Goal: Task Accomplishment & Management: Manage account settings

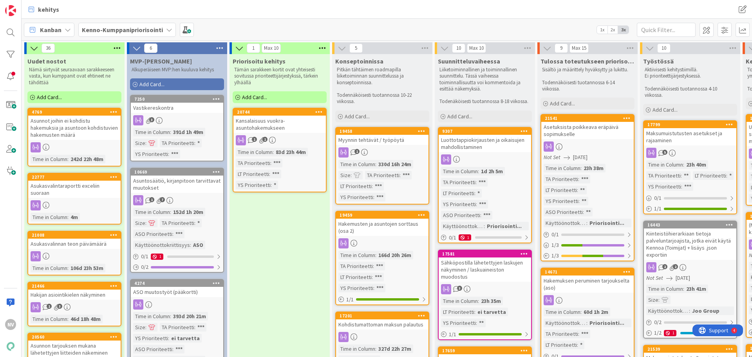
scroll to position [8, 0]
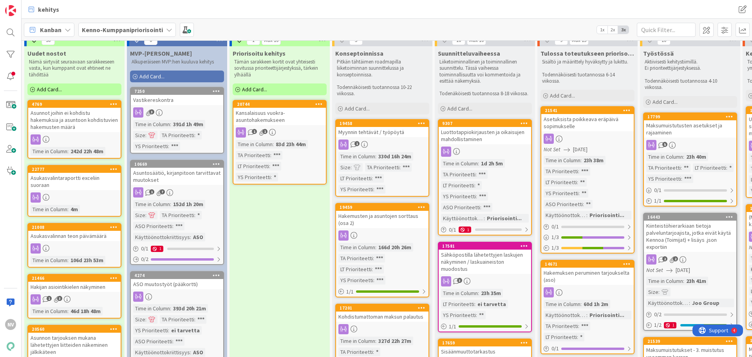
click at [111, 29] on b "Kenno-Kumppanipriorisointi" at bounding box center [122, 30] width 81 height 8
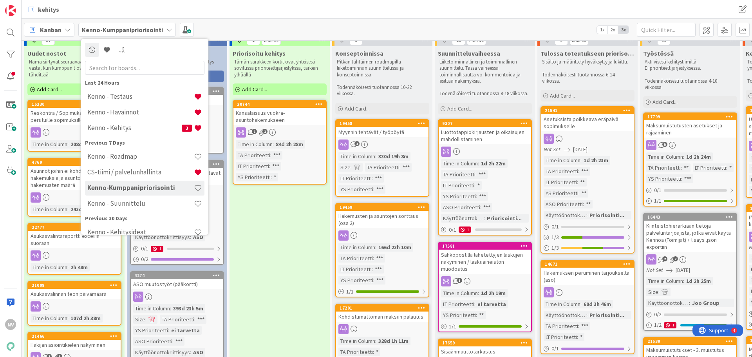
click at [346, 27] on div "Kanban Kenno-Kumppanipriorisointi Last 24 Hours Kenno - Testaus Kenno - [GEOGRA…" at bounding box center [387, 30] width 730 height 22
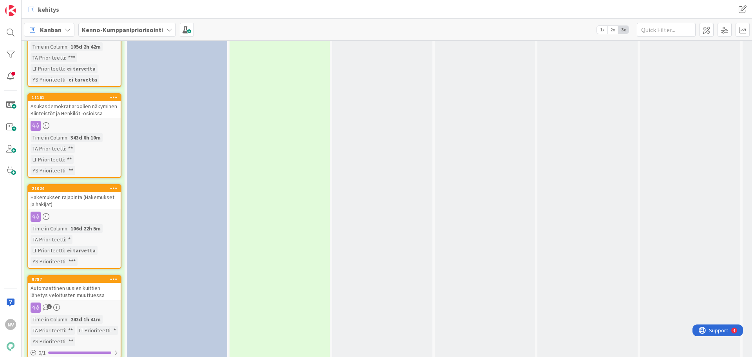
scroll to position [1535, 0]
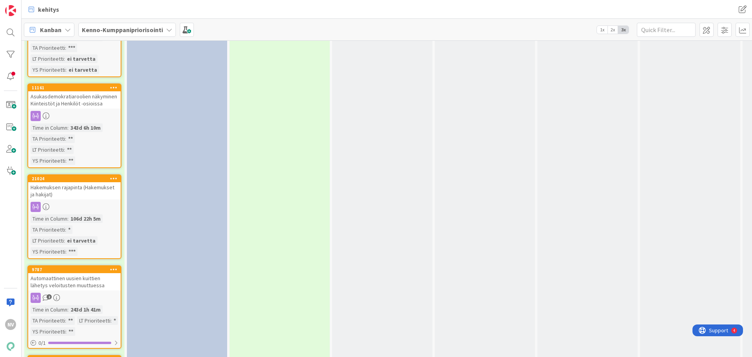
click at [82, 182] on div "Hakemuksen rajapinta (Hakemukset ja hakijat)" at bounding box center [74, 190] width 92 height 17
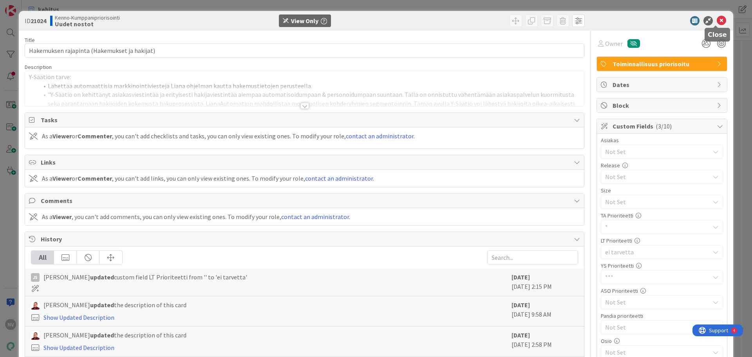
click at [717, 21] on icon at bounding box center [721, 20] width 9 height 9
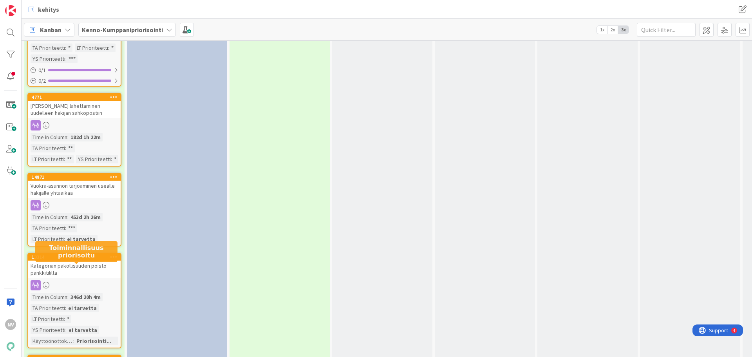
scroll to position [2240, 0]
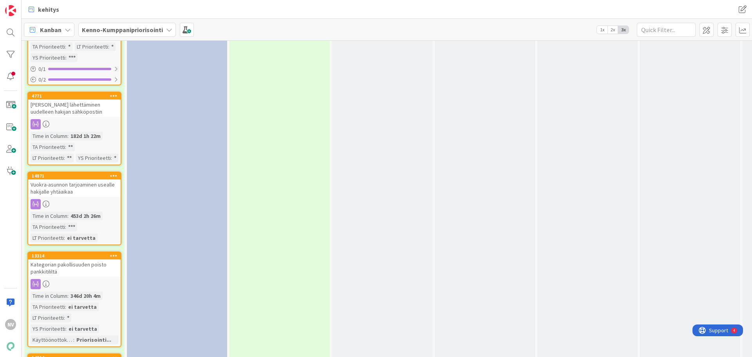
click at [71, 102] on div "[PERSON_NAME] lähettäminen uudelleen hakijan sähköpostiin" at bounding box center [74, 107] width 92 height 17
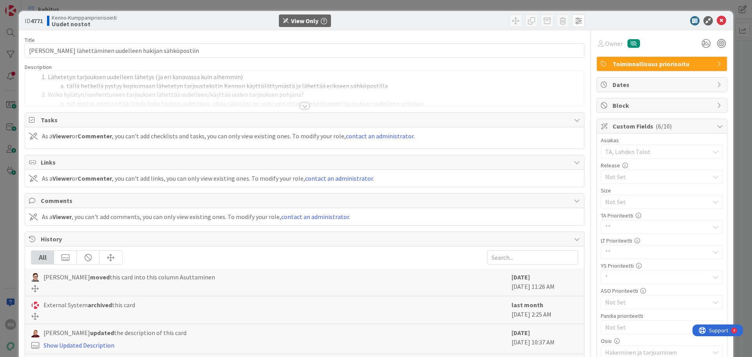
click at [305, 105] on div at bounding box center [304, 106] width 9 height 6
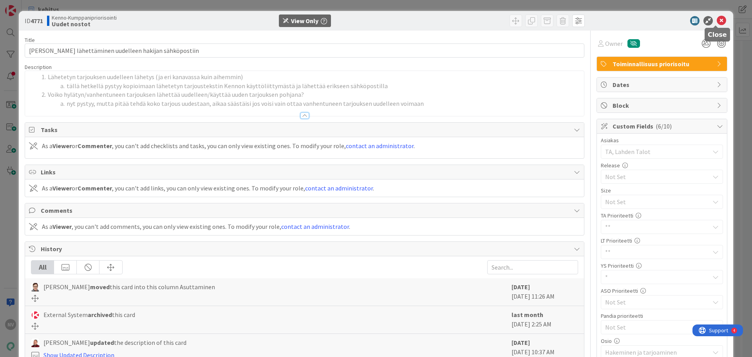
click at [717, 18] on icon at bounding box center [721, 20] width 9 height 9
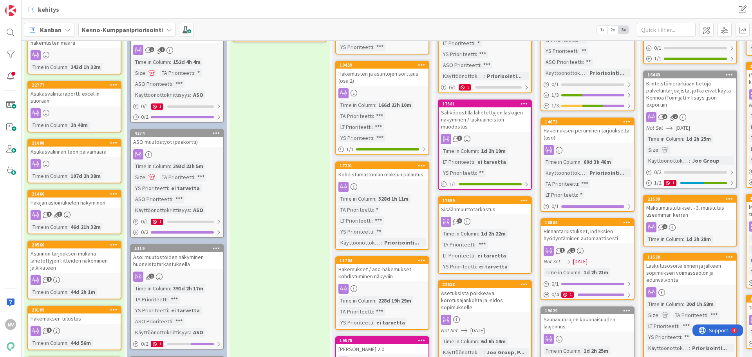
scroll to position [163, 0]
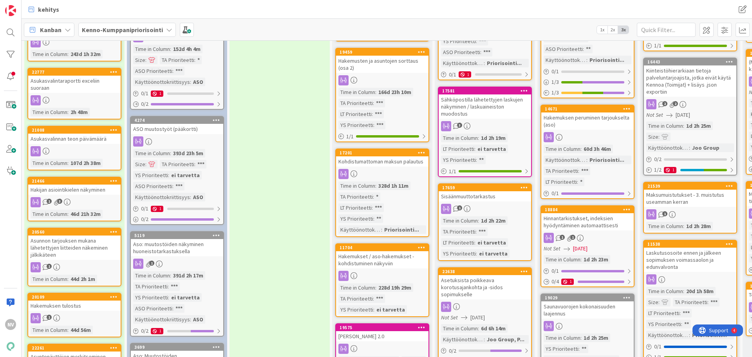
click at [365, 255] on div "Hakemukset / aso-hakemukset - kohdistuminen näkyviin" at bounding box center [382, 259] width 92 height 17
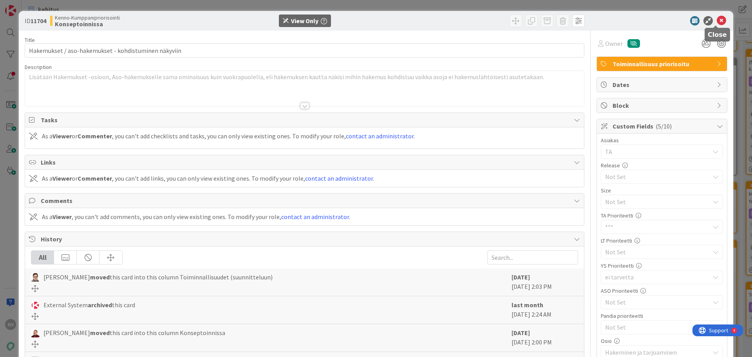
click at [717, 19] on icon at bounding box center [721, 20] width 9 height 9
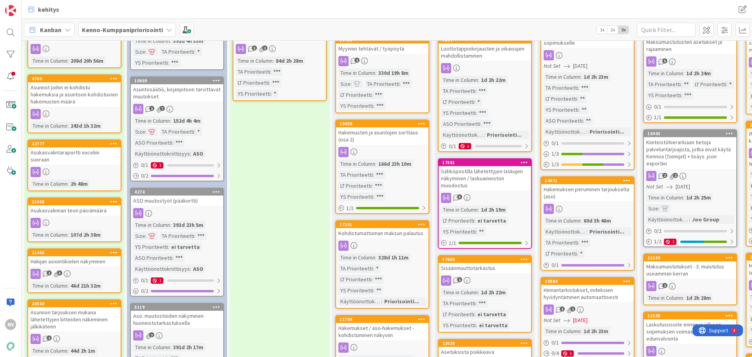
scroll to position [85, 0]
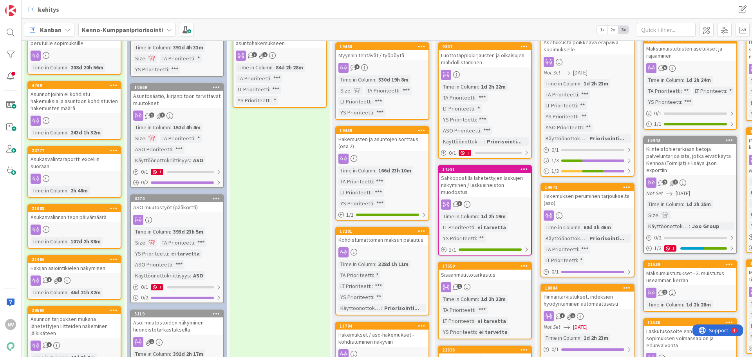
click at [379, 137] on div "Hakemusten ja asuntojen sorttaus (osa 2)" at bounding box center [382, 142] width 92 height 17
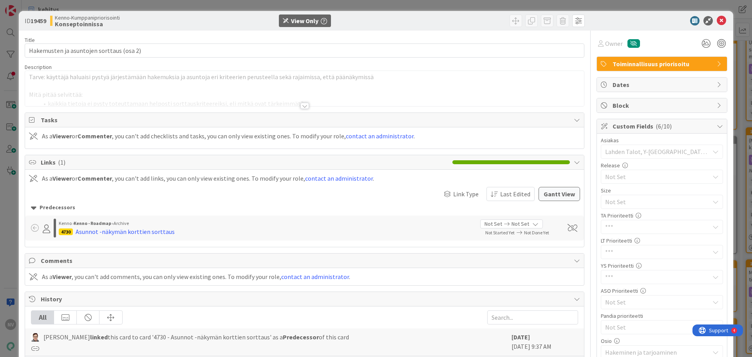
click at [300, 106] on div at bounding box center [304, 106] width 9 height 6
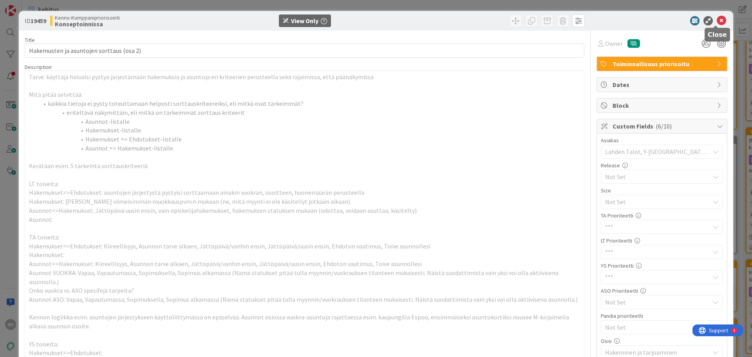
click at [717, 20] on icon at bounding box center [721, 20] width 9 height 9
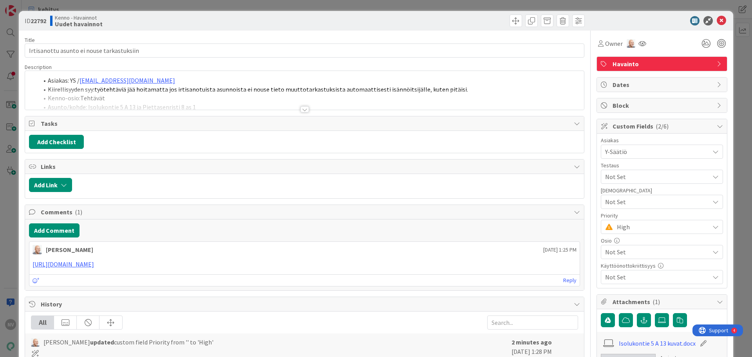
click at [303, 108] on div at bounding box center [304, 109] width 9 height 6
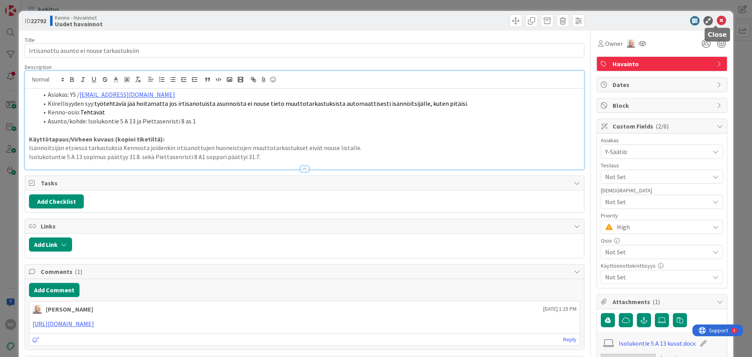
click at [717, 22] on icon at bounding box center [721, 20] width 9 height 9
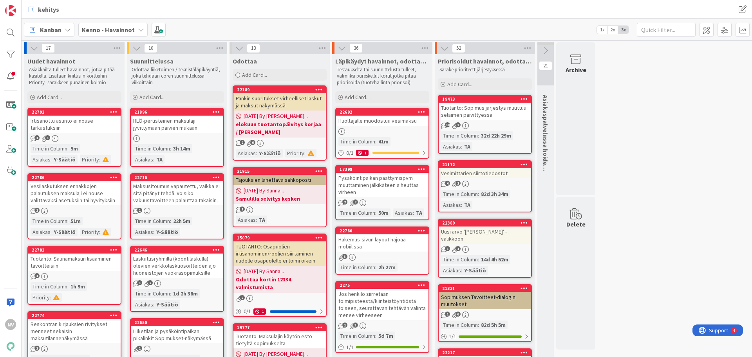
click at [138, 28] on icon at bounding box center [141, 30] width 6 height 6
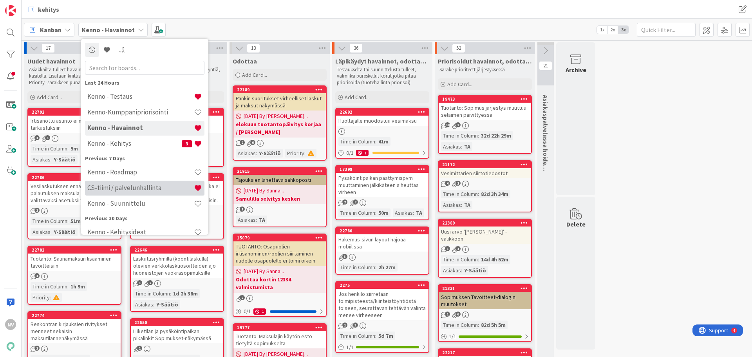
click at [132, 188] on h4 "CS-tiimi / palvelunhallinta" at bounding box center [140, 188] width 107 height 8
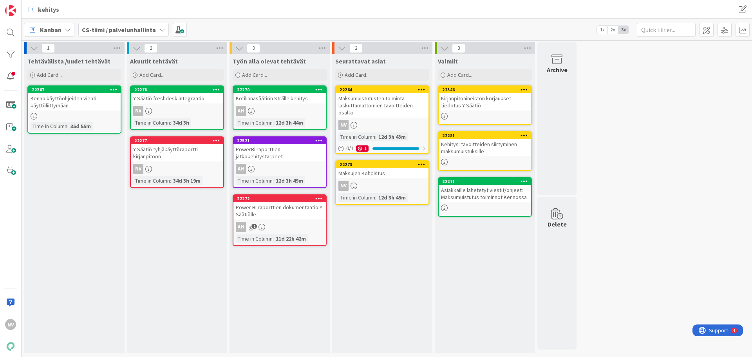
click at [372, 168] on div "Maksujen Kohdistus" at bounding box center [382, 173] width 92 height 10
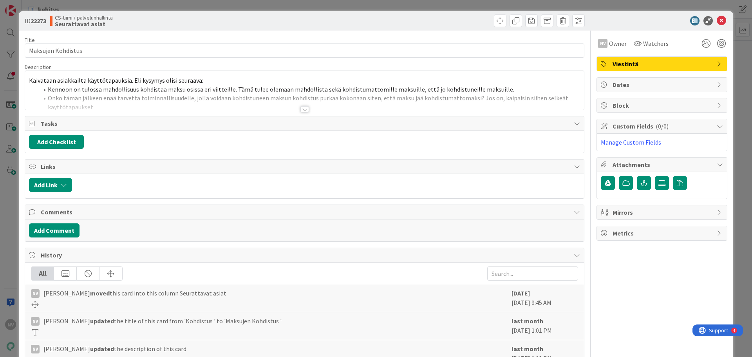
click at [300, 106] on div at bounding box center [304, 109] width 9 height 6
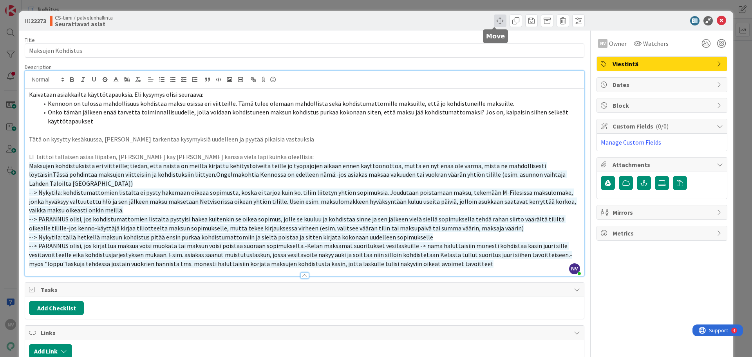
click at [496, 17] on span at bounding box center [500, 20] width 13 height 13
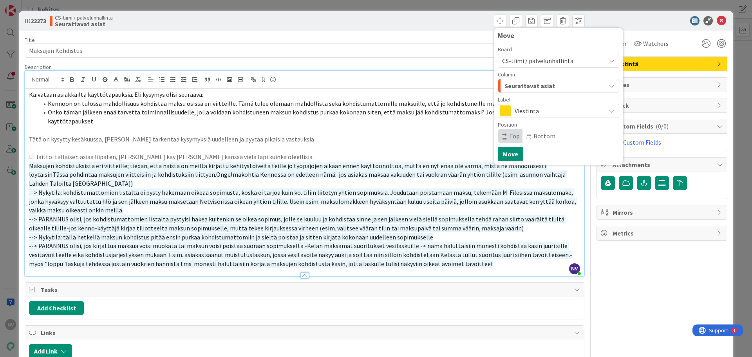
click at [553, 109] on span "Viestintä" at bounding box center [558, 110] width 87 height 11
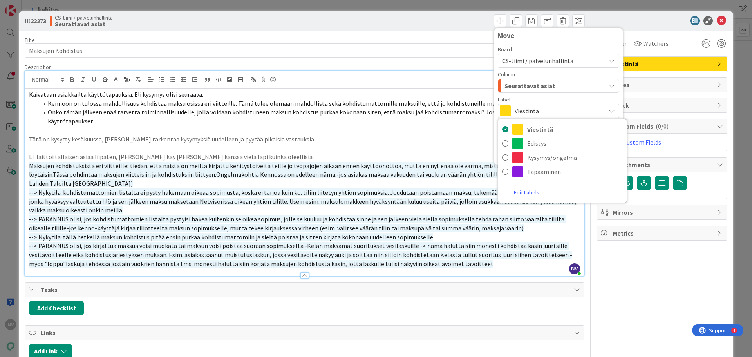
click at [432, 98] on p "Kaivataan asiakkailta käyttötapauksia. Eli kysymys olisi seuraava:" at bounding box center [304, 94] width 551 height 9
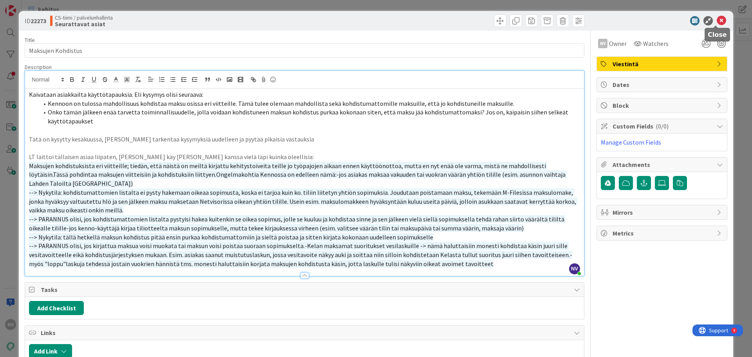
click at [717, 18] on icon at bounding box center [721, 20] width 9 height 9
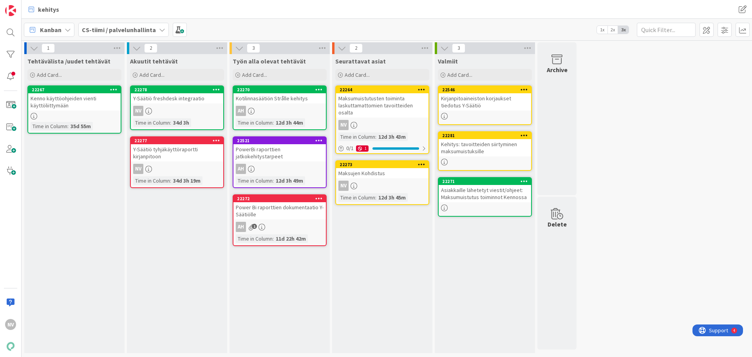
click at [422, 161] on icon at bounding box center [421, 163] width 7 height 5
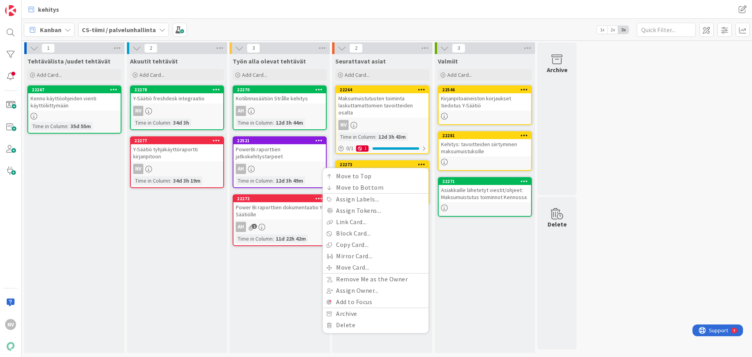
click at [421, 156] on div "Seurattavat asiat Add Card... 22264 Maksumuistutusten toiminta laskuttamattomie…" at bounding box center [382, 203] width 100 height 299
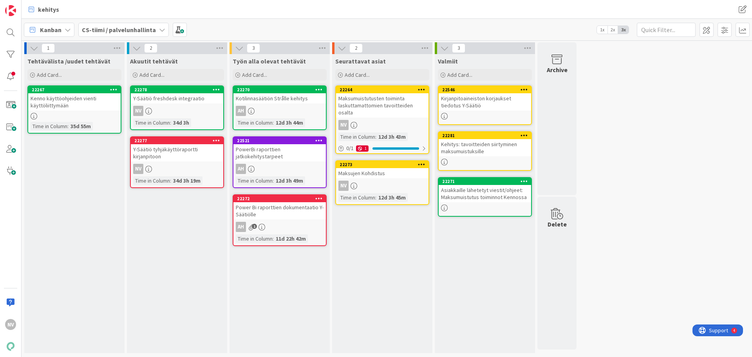
click at [421, 161] on icon at bounding box center [421, 163] width 7 height 5
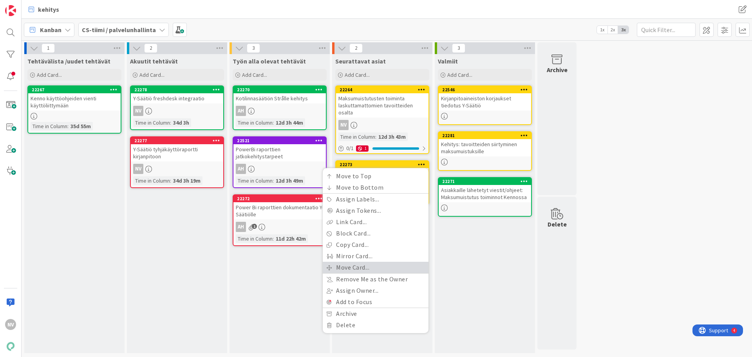
click at [383, 262] on link "Move Card..." at bounding box center [376, 267] width 106 height 11
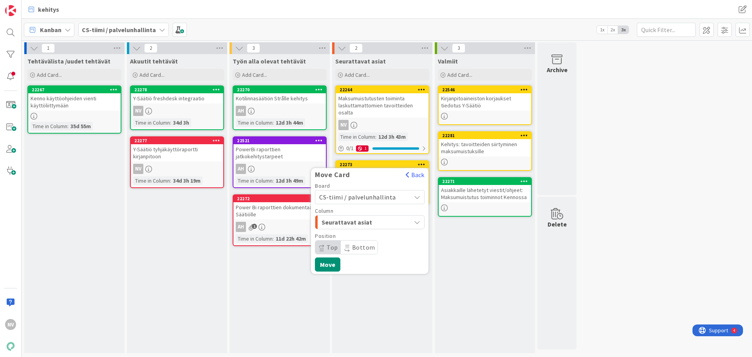
click at [403, 216] on div "Seurattavat asiat" at bounding box center [365, 222] width 91 height 13
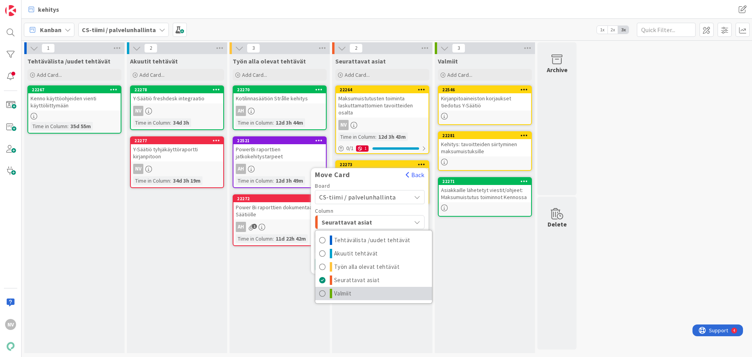
click at [386, 287] on link "Valmiit" at bounding box center [373, 293] width 117 height 13
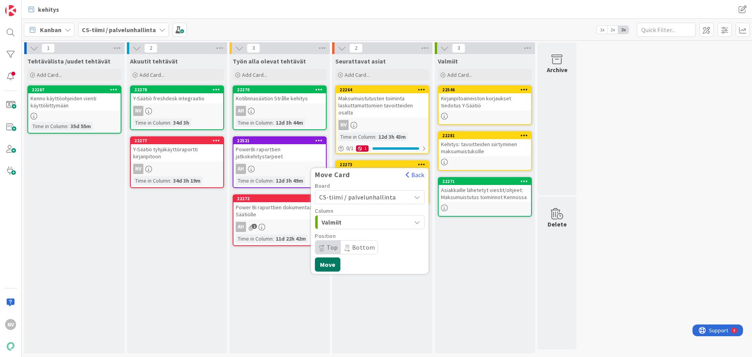
click at [332, 257] on button "Move" at bounding box center [327, 264] width 25 height 14
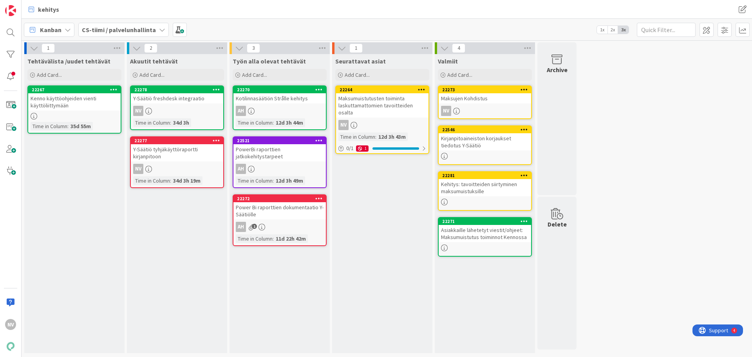
click at [402, 101] on div "Maksumuistutusten toiminta laskuttamattomien tavoitteiden osalta" at bounding box center [382, 105] width 92 height 24
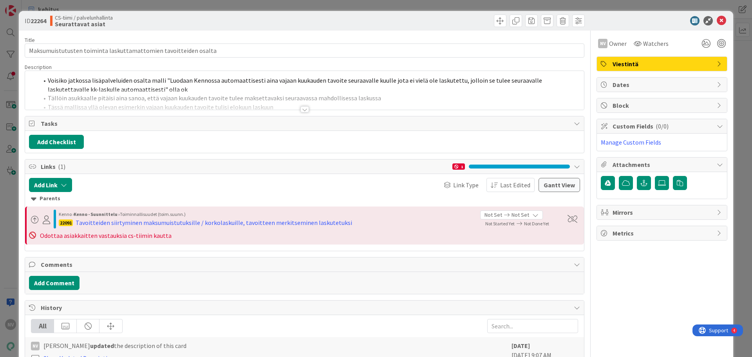
click at [301, 108] on div at bounding box center [304, 109] width 9 height 6
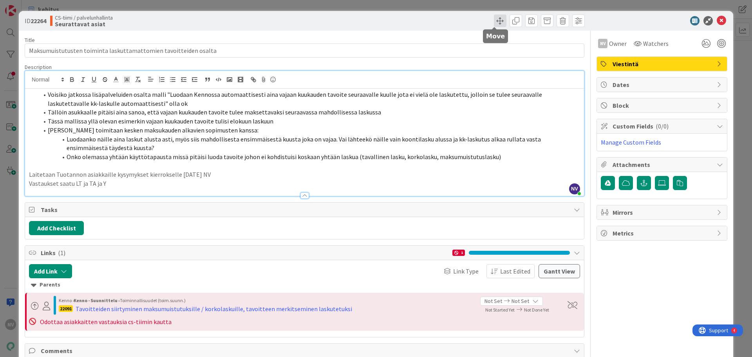
click at [494, 22] on span at bounding box center [500, 20] width 13 height 13
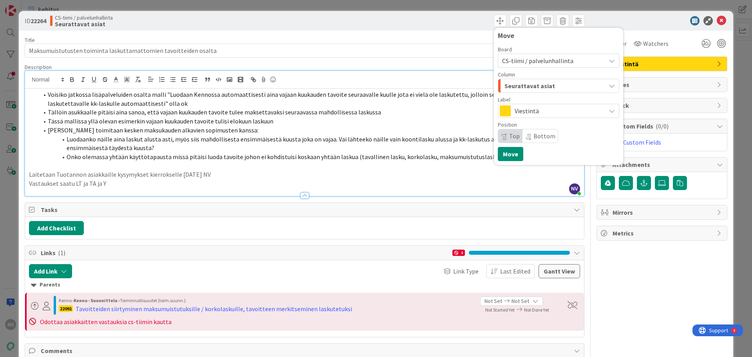
click at [529, 111] on span "Viestintä" at bounding box center [558, 110] width 87 height 11
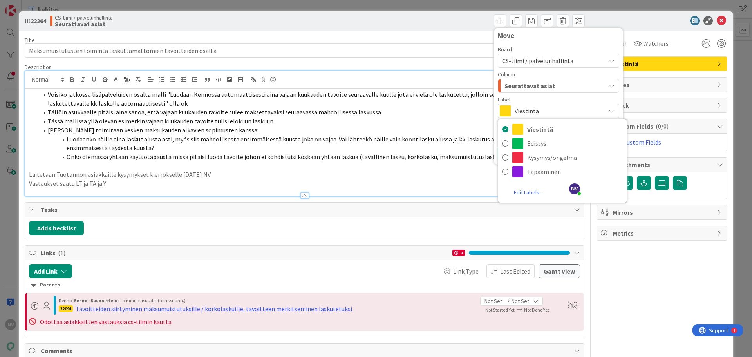
click at [523, 83] on span "Seurattavat asiat" at bounding box center [529, 86] width 51 height 10
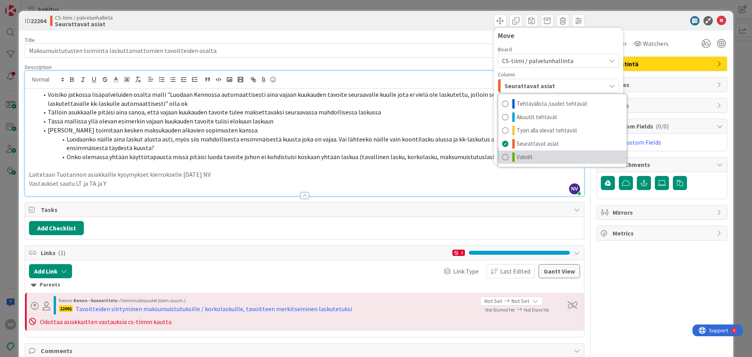
click at [531, 159] on link "Valmiit" at bounding box center [562, 156] width 128 height 13
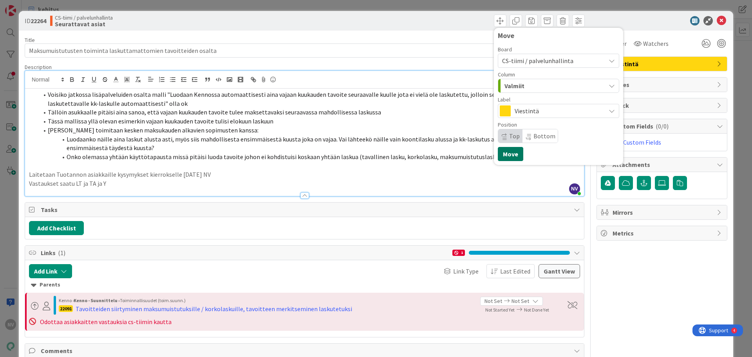
click at [501, 154] on button "Move" at bounding box center [510, 154] width 25 height 14
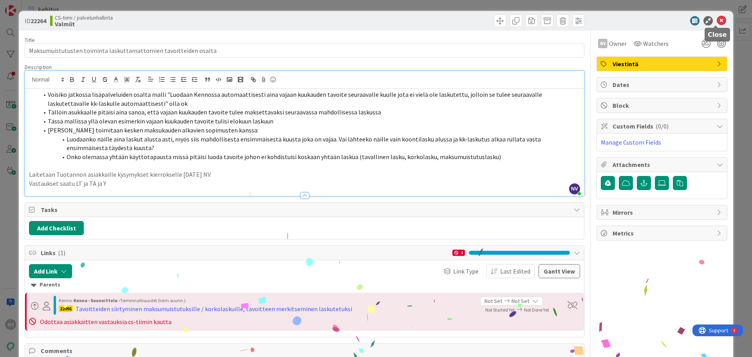
click at [717, 22] on icon at bounding box center [721, 20] width 9 height 9
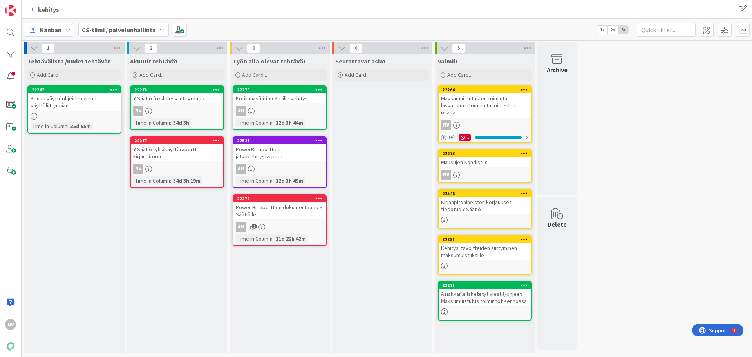
click at [130, 27] on b "CS-tiimi / palvelunhallinta" at bounding box center [119, 30] width 74 height 8
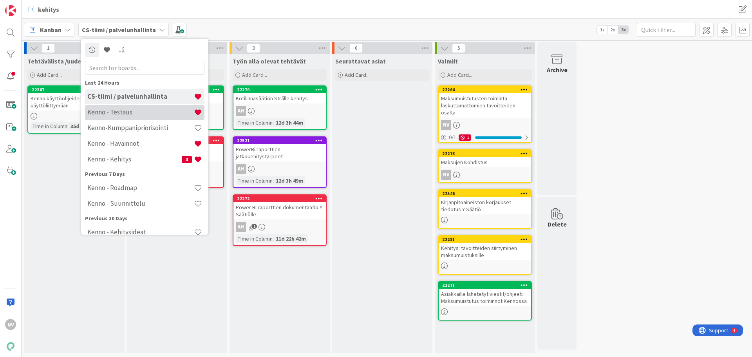
click at [135, 111] on h4 "Kenno - Testaus" at bounding box center [140, 112] width 107 height 8
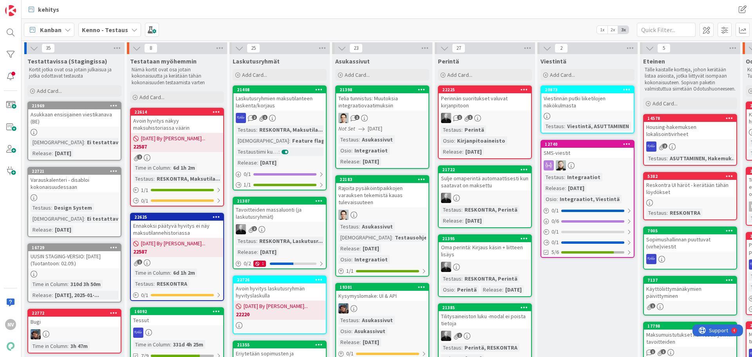
click at [131, 27] on icon at bounding box center [134, 30] width 6 height 6
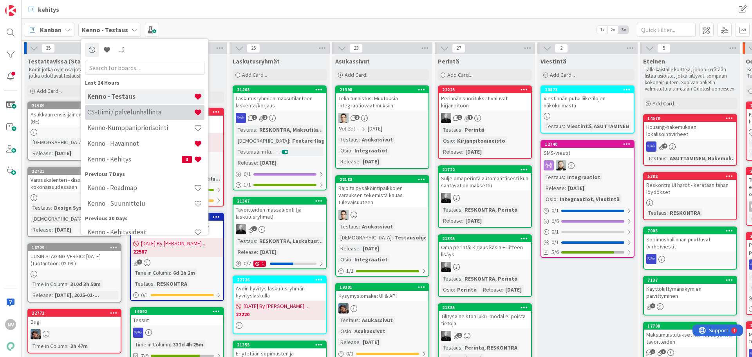
click at [134, 112] on h4 "CS-tiimi / palvelunhallinta" at bounding box center [140, 112] width 107 height 8
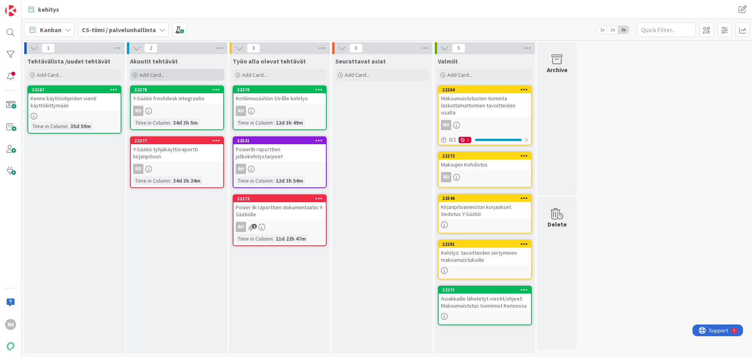
click at [151, 72] on span "Add Card..." at bounding box center [151, 74] width 25 height 7
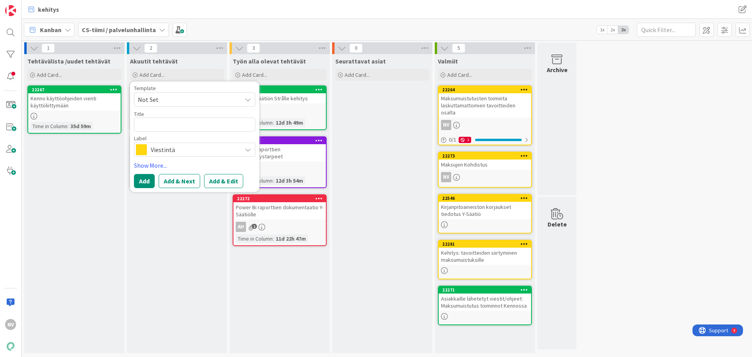
type textarea "x"
type textarea "V"
type textarea "x"
type textarea "Vi"
type textarea "x"
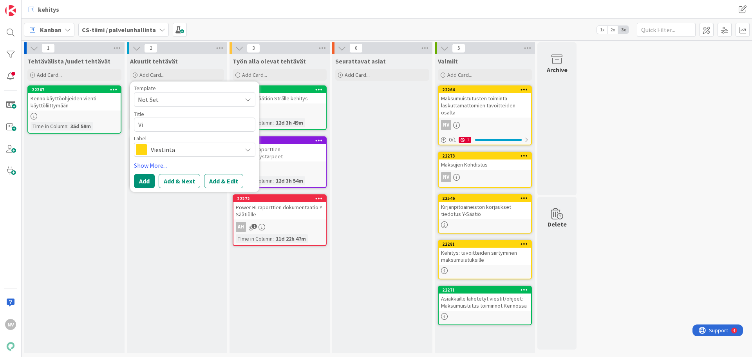
type textarea "Vie"
type textarea "x"
type textarea "Vies"
type textarea "x"
type textarea "Viest"
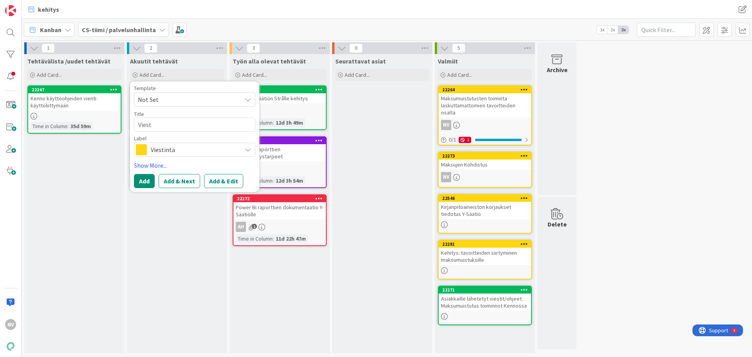
type textarea "x"
type textarea "Viesti"
type textarea "x"
type textarea "Viestiä"
type textarea "x"
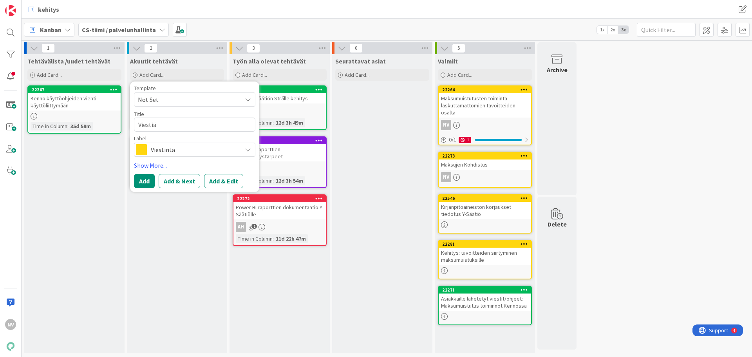
type textarea "Viestiä"
type textarea "x"
type textarea "Viestiä a"
type textarea "x"
type textarea "Viestiä as"
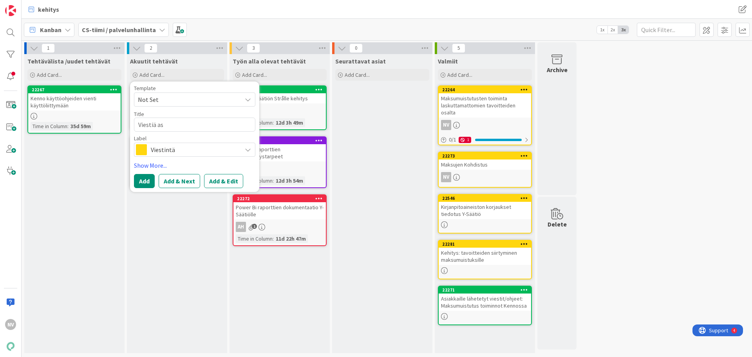
type textarea "x"
type textarea "Viestiä asi"
type textarea "x"
type textarea "Viestiä asia"
type textarea "x"
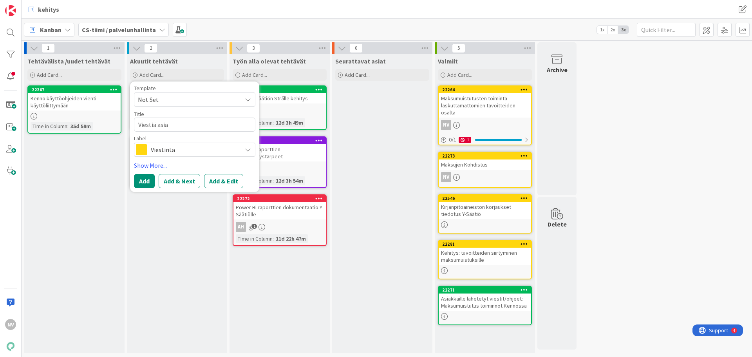
type textarea "Viestiä asiak"
type textarea "x"
type textarea "Viestiä asiakk"
type textarea "x"
type textarea "Viestiä asiakka"
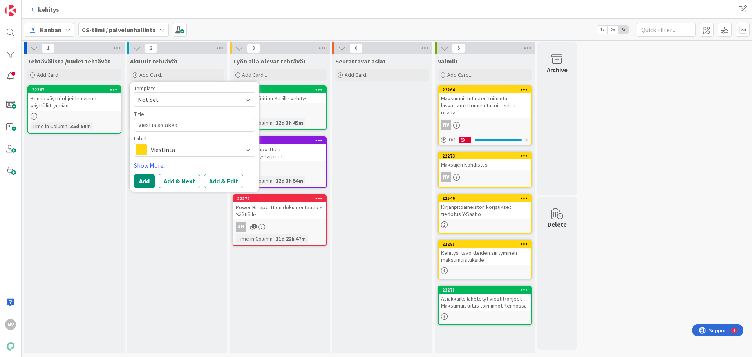
type textarea "x"
type textarea "Viestiä asiakkai"
type textarea "x"
type textarea "Viestiä asiakkail"
type textarea "x"
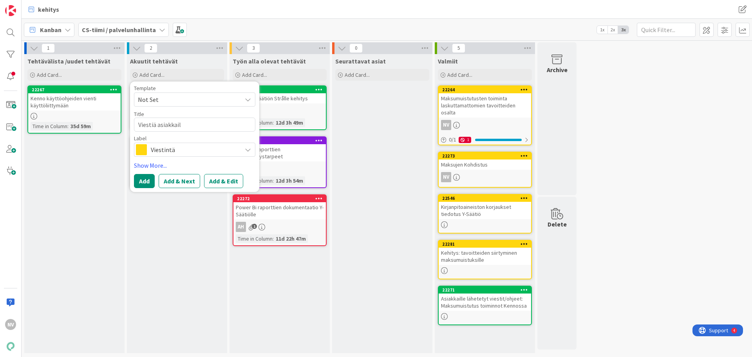
type textarea "Viestiä asiakkaill"
type textarea "x"
type textarea "Viestiä asiakkaille"
type textarea "x"
type textarea "Viestiä asiakkaille"
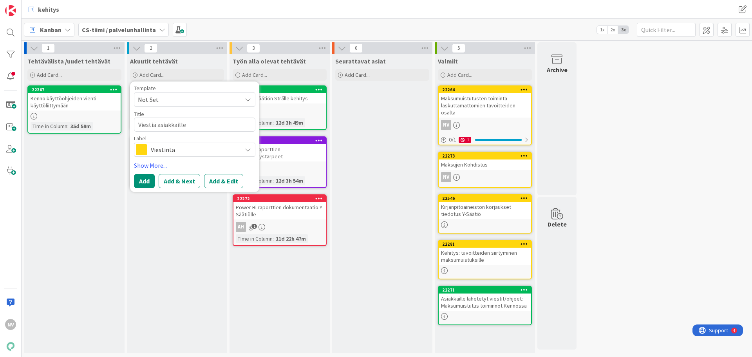
type textarea "x"
type textarea "Viestiä asiakkaille k"
type textarea "x"
type textarea "Viestiä asiakkaille kr"
type textarea "x"
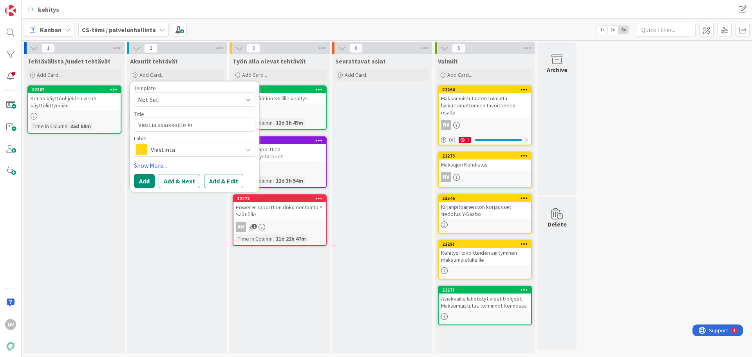
type textarea "Viestiä asiakkaille kri"
type textarea "x"
type textarea "Viestiä asiakkaille krii"
type textarea "x"
type textarea "Viestiä asiakkaille kriit"
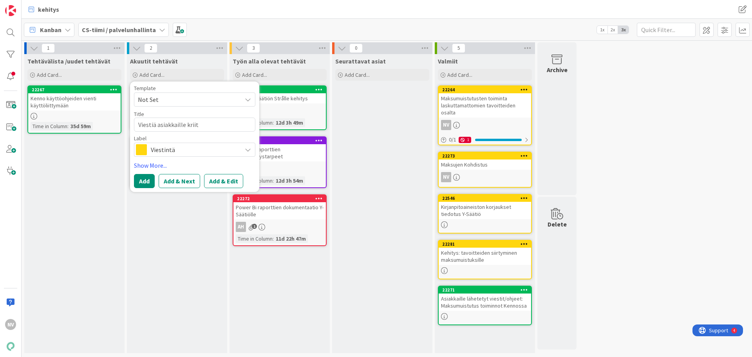
type textarea "x"
type textarea "Viestiä asiakkaille kriitt"
type textarea "x"
type textarea "Viestiä asiakkaille kriitti"
type textarea "x"
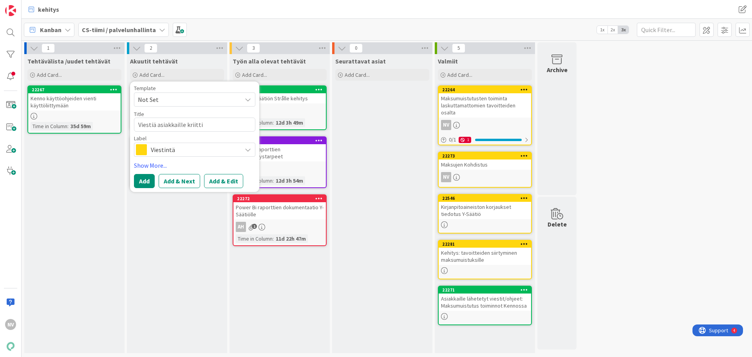
type textarea "Viestiä asiakkaille kriittis"
type textarea "x"
type textarea "Viestiä asiakkaille kriittise"
type textarea "x"
type textarea "Viestiä asiakkaille kriittisen"
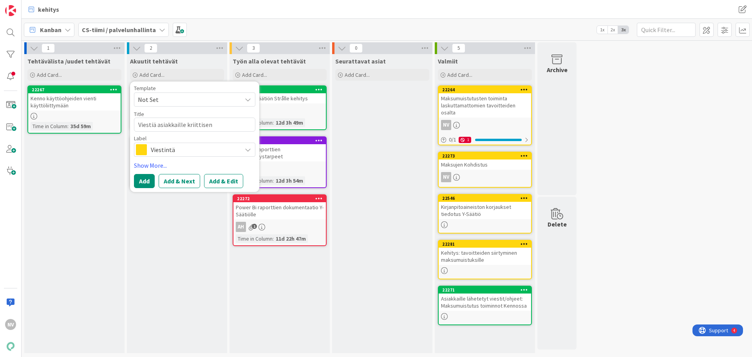
type textarea "x"
type textarea "Viestiä asiakkaille kriittisen"
type textarea "x"
type textarea "Viestiä asiakkaille kriittisen l"
type textarea "x"
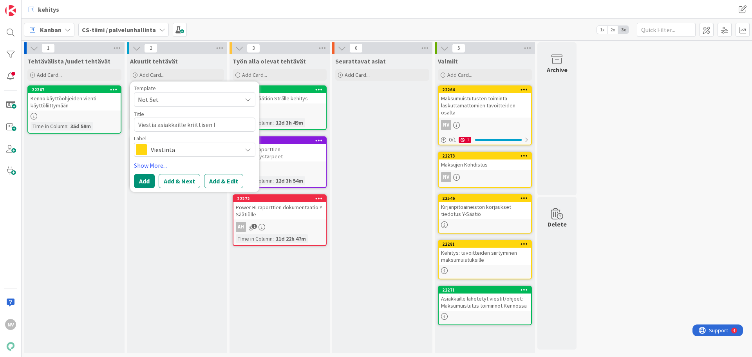
type textarea "Viestiä asiakkaille kriittisen la"
type textarea "x"
type textarea "Viestiä asiakkaille kriittisen lap"
type textarea "x"
type textarea "Viestiä asiakkaille kriittisen lapu"
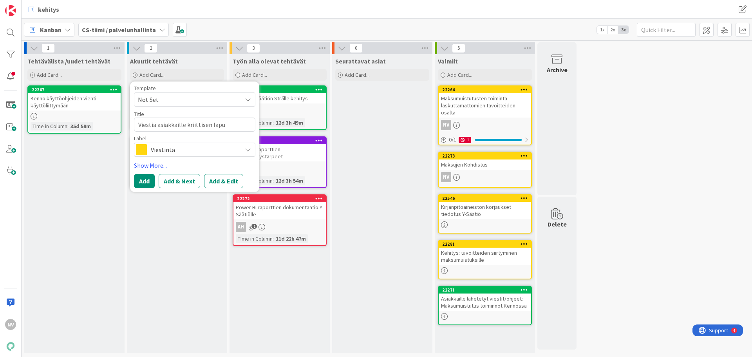
type textarea "x"
type textarea "Viestiä asiakkaille kriittisen lapun"
type textarea "x"
type textarea "Viestiä asiakkaille kriittisen lapun"
type textarea "x"
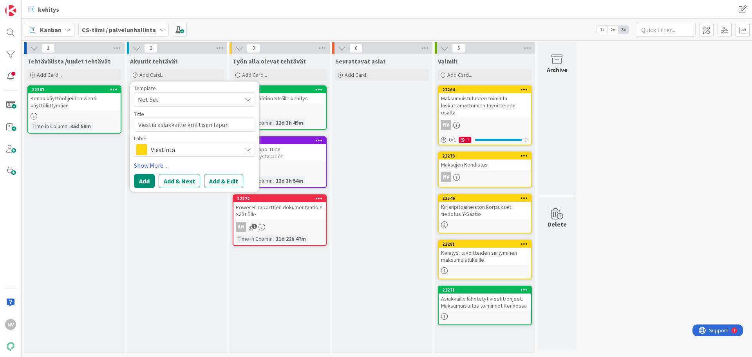
type textarea "Viestiä asiakkaille kriittisen lapun m"
type textarea "x"
type textarea "Viestiä asiakkaille kriittisen lapun me"
type textarea "x"
type textarea "Viestiä asiakkaille kriittisen lapun mer"
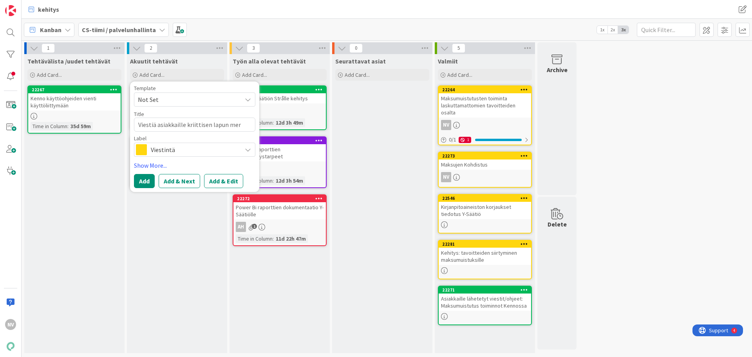
type textarea "x"
type textarea "Viestiä asiakkaille kriittisen lapun merk"
type textarea "x"
type textarea "Viestiä asiakkaille kriittisen lapun merki"
type textarea "x"
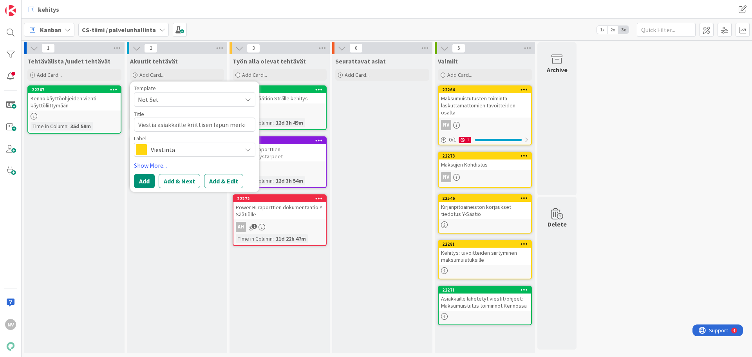
type textarea "Viestiä asiakkaille kriittisen lapun merkit"
type textarea "x"
type textarea "Viestiä asiakkaille kriittisen lapun merkity"
type textarea "x"
type textarea "Viestiä asiakkaille kriittisen lapun merkityk"
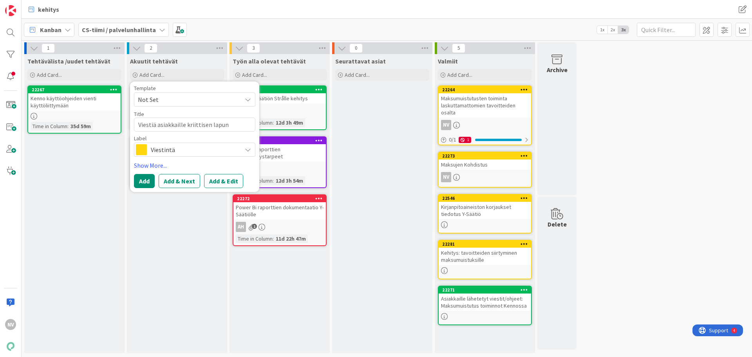
type textarea "x"
type textarea "Viestiä asiakkaille kriittisen lapun merkityks"
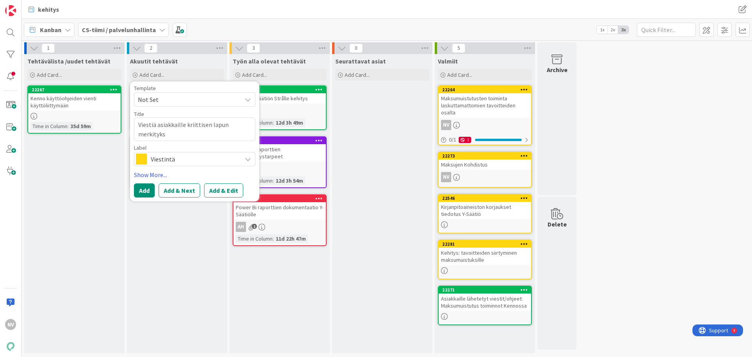
type textarea "x"
type textarea "Viestiä asiakkaille kriittisen lapun merkitykse"
type textarea "x"
type textarea "Viestiä asiakkaille kriittisen lapun merkityksen"
click at [238, 191] on button "Add & Edit" at bounding box center [223, 190] width 39 height 14
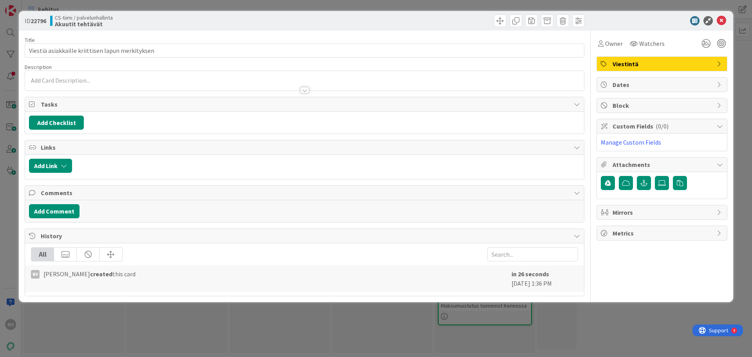
click at [305, 90] on div at bounding box center [304, 90] width 9 height 6
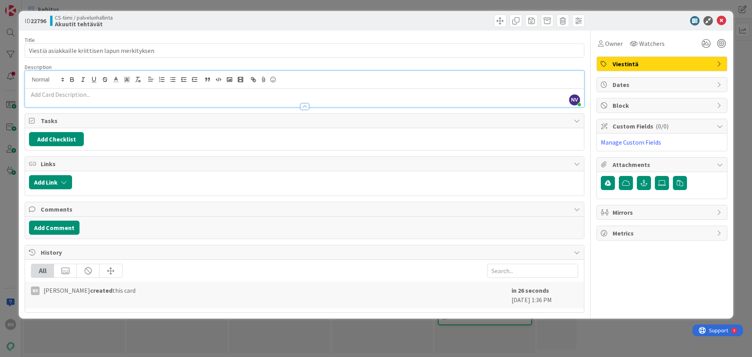
paste div
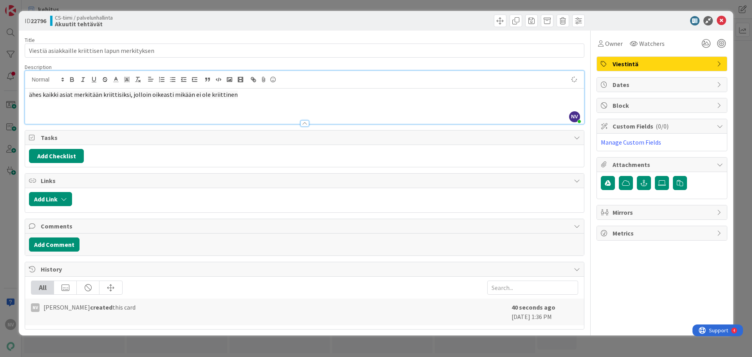
click at [29, 93] on div "ähes kaikki asiat merkitään kriittisiksi, jolloin oikeasti mikään ei ole kriitt…" at bounding box center [304, 105] width 559 height 35
click at [304, 93] on p "Asiakkaat laittavat lähes kaikki asiat merkitään kriittisiksi, jolloin oikeasti…" at bounding box center [304, 94] width 551 height 9
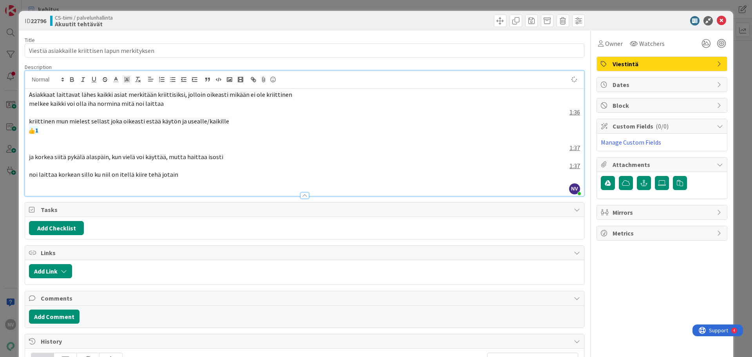
click at [50, 130] on p "1" at bounding box center [304, 130] width 551 height 9
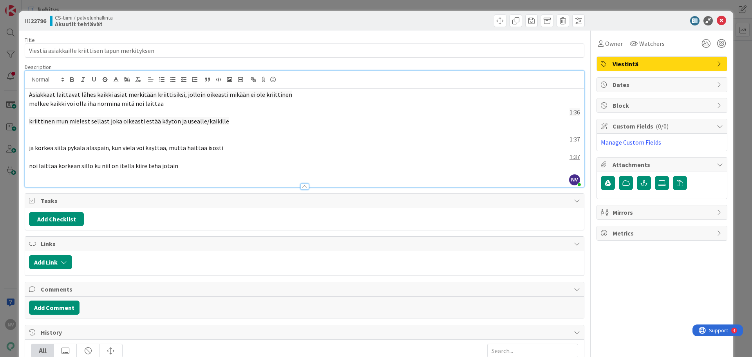
click at [60, 137] on p "1:37" at bounding box center [304, 139] width 551 height 9
click at [36, 140] on p "1:37" at bounding box center [304, 139] width 551 height 9
drag, startPoint x: 301, startPoint y: 124, endPoint x: 334, endPoint y: 136, distance: 34.3
click at [306, 125] on p "kriittinen mun mielest sellast joka oikeasti estää käytön ja usealle/kaikille" at bounding box center [304, 121] width 551 height 9
drag, startPoint x: 575, startPoint y: 111, endPoint x: 553, endPoint y: 117, distance: 22.4
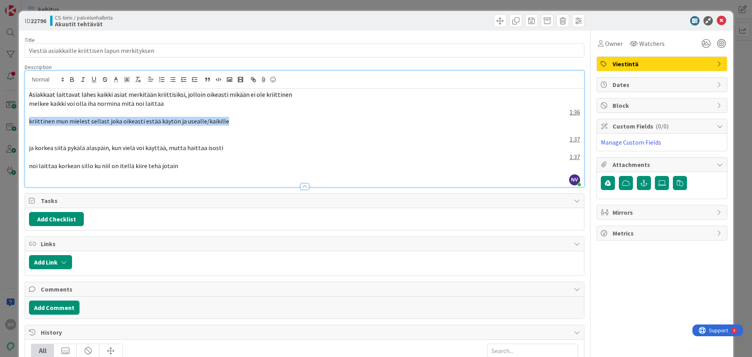
click at [553, 117] on div "Asiakkaat laittavat lähes kaikki asiat merkitään kriittisiksi, jolloin oikeasti…" at bounding box center [304, 137] width 559 height 98
click at [572, 111] on link "1:36" at bounding box center [574, 112] width 11 height 8
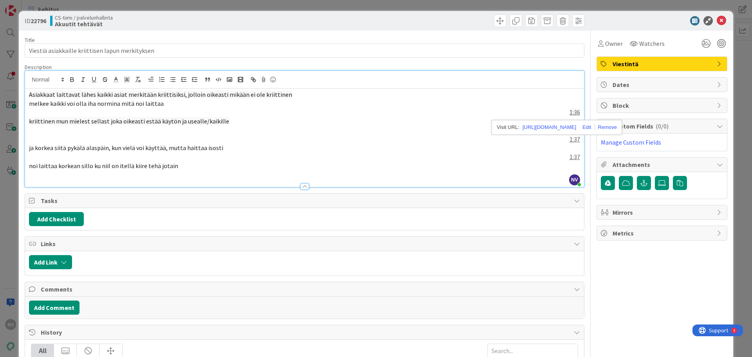
click at [574, 110] on div "Asiakkaat laittavat lähes kaikki asiat merkitään kriittisiksi, jolloin oikeasti…" at bounding box center [304, 137] width 559 height 98
drag, startPoint x: 574, startPoint y: 110, endPoint x: 556, endPoint y: 115, distance: 18.5
click at [556, 115] on div "Asiakkaat laittavat lähes kaikki asiat merkitään kriittisiksi, jolloin oikeasti…" at bounding box center [304, 137] width 559 height 98
drag, startPoint x: 574, startPoint y: 135, endPoint x: 558, endPoint y: 141, distance: 16.8
click at [558, 141] on div "Asiakkaat laittavat lähes kaikki asiat merkitään kriittisiksi, jolloin oikeasti…" at bounding box center [304, 137] width 559 height 98
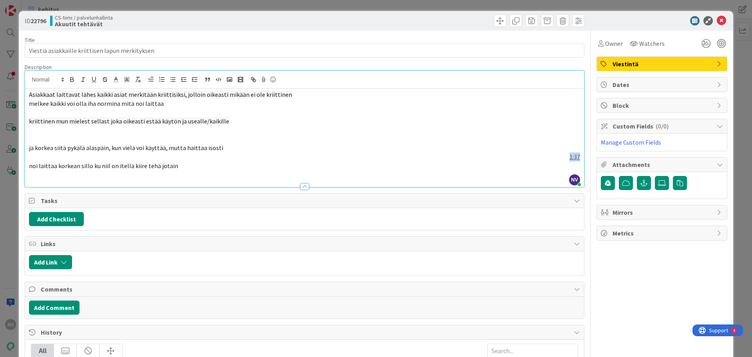
drag, startPoint x: 574, startPoint y: 154, endPoint x: 560, endPoint y: 156, distance: 14.2
click at [560, 156] on p "1:37" at bounding box center [304, 156] width 551 height 9
click at [47, 139] on p at bounding box center [304, 139] width 551 height 9
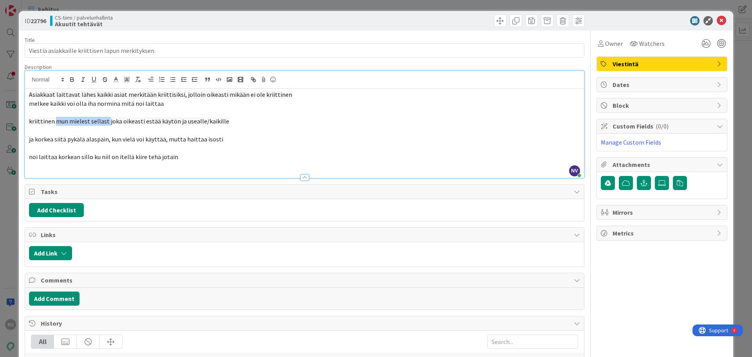
drag, startPoint x: 106, startPoint y: 121, endPoint x: 54, endPoint y: 122, distance: 51.7
click at [54, 122] on span "kriittinen mun mielest sellast joka oikeasti estää käytön ja usealle/kaikille" at bounding box center [129, 121] width 200 height 8
click at [49, 103] on span "melkee kaikki voi olla iha normina mitä noi laittaa" at bounding box center [96, 103] width 135 height 8
click at [95, 103] on span "melkein kaikki voi olla iha normina mitä noi laittaa" at bounding box center [97, 103] width 137 height 8
click at [168, 105] on p "melkein kaikki voi olla ihan normina mitä noi laittaa" at bounding box center [304, 103] width 551 height 9
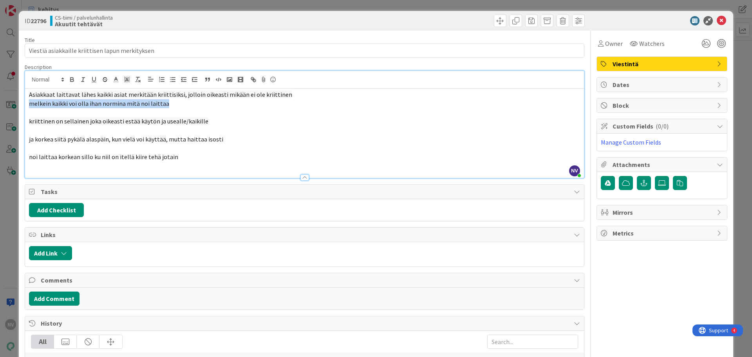
drag, startPoint x: 168, startPoint y: 103, endPoint x: 26, endPoint y: 106, distance: 142.2
click at [25, 103] on div "Asiakkaat laittavat lähes kaikki asiat merkitään kriittisiksi, jolloin oikeasti…" at bounding box center [304, 132] width 559 height 89
drag, startPoint x: 29, startPoint y: 117, endPoint x: 52, endPoint y: 119, distance: 23.2
click at [29, 118] on p "kriittinen on sellainen joka oikeasti estää käytön ja usealle/kaikille" at bounding box center [304, 121] width 551 height 9
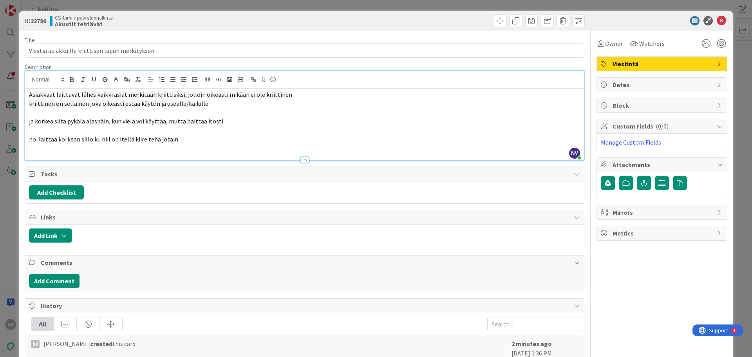
click at [29, 118] on span "ja korkea siitä pykälä alaspäin, kun vielä voi käyttää, mutta haittaa isosti" at bounding box center [126, 121] width 194 height 8
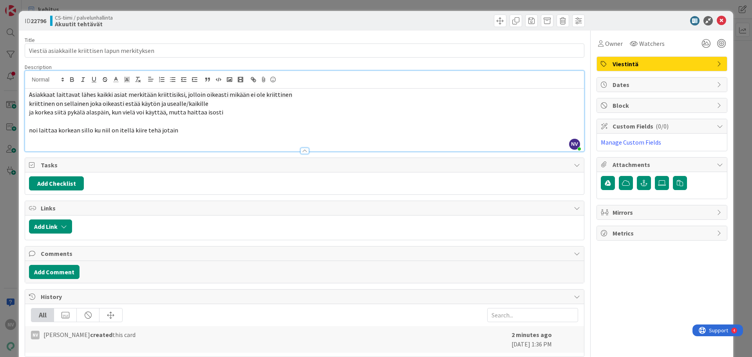
click at [29, 125] on p at bounding box center [304, 121] width 551 height 9
click at [26, 128] on div "Asiakkaat laittavat lähes kaikki asiat merkitään kriittisiksi, jolloin oikeasti…" at bounding box center [304, 119] width 559 height 63
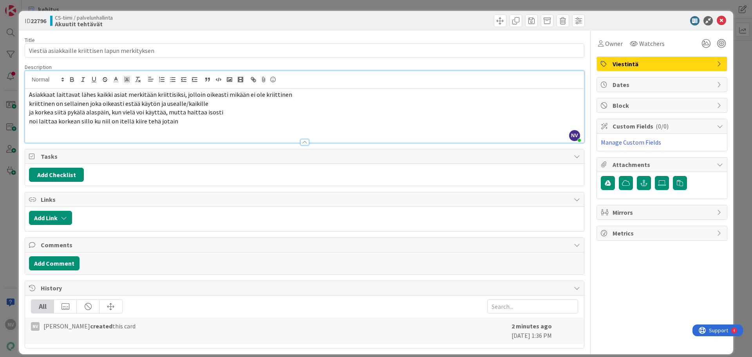
click at [106, 119] on span "noi laittaa korkean sillo ku niil on itellä kiire tehä jotain" at bounding box center [103, 121] width 149 height 8
drag, startPoint x: 182, startPoint y: 122, endPoint x: 29, endPoint y: 123, distance: 152.7
click at [29, 123] on p "noi laittaa korkean sillo ku niillä on itellä kiire tehä jotain" at bounding box center [304, 121] width 551 height 9
click at [29, 92] on span "Asiakkaat laittavat lähes kaikki asiat merkitään kriittisiksi, jolloin oikeasti…" at bounding box center [160, 94] width 263 height 8
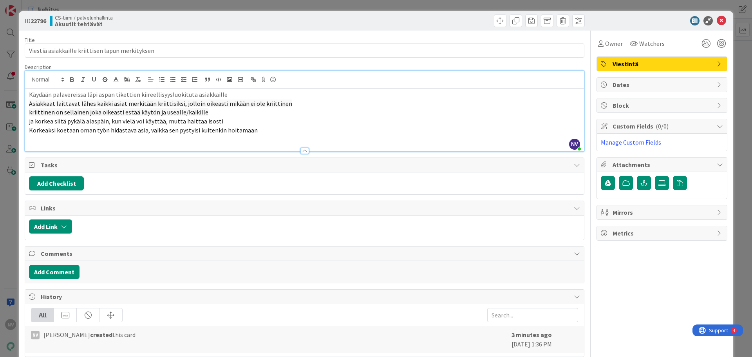
click at [186, 94] on p "Käydään palavereissa läpi aspan tikettien kiireellisyysluokituta asiakkaille" at bounding box center [304, 94] width 551 height 9
click at [241, 94] on p "Käydään palavereissa läpi aspan tikettien kiireellisyysluokitusta asiakkaille" at bounding box center [304, 94] width 551 height 9
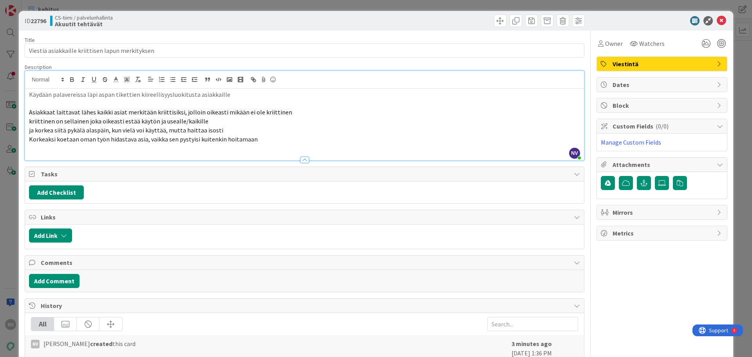
click at [260, 138] on p "Korkeaksi koetaan oman työn hidastava asia, vaikka sen pystyisi kuitenkin hoita…" at bounding box center [304, 139] width 551 height 9
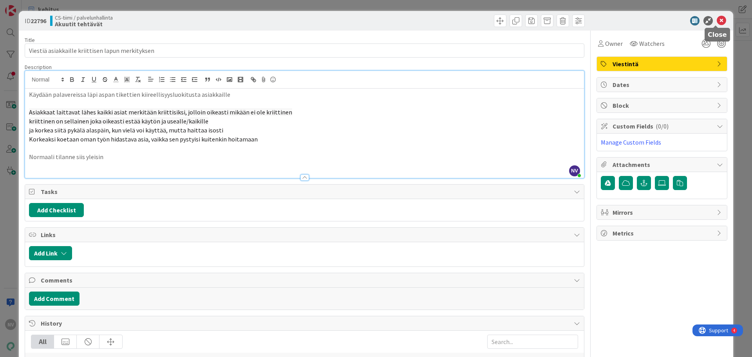
click at [718, 19] on icon at bounding box center [721, 20] width 9 height 9
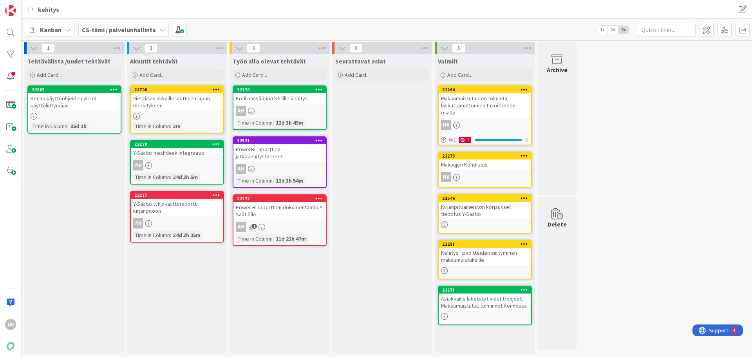
click at [179, 101] on div "Viestiä asiakkaille kriittisen lapun merkityksen" at bounding box center [177, 101] width 92 height 17
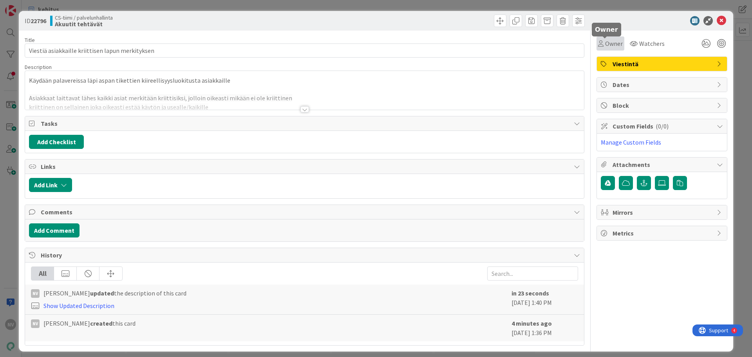
click at [605, 42] on span "Owner" at bounding box center [614, 43] width 18 height 9
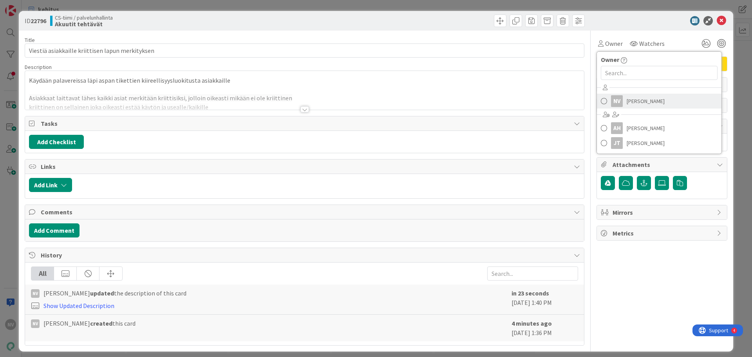
click at [645, 100] on span "Nina Viljanen" at bounding box center [645, 101] width 38 height 12
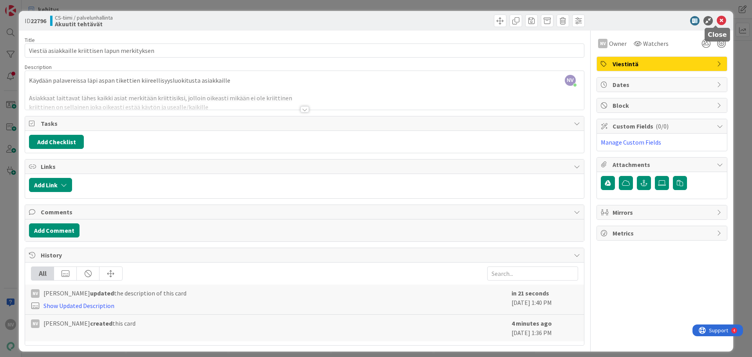
click at [718, 22] on icon at bounding box center [721, 20] width 9 height 9
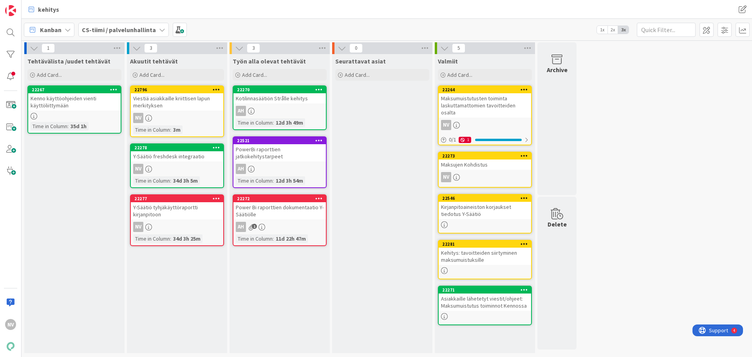
click at [140, 26] on b "CS-tiimi / palvelunhallinta" at bounding box center [119, 30] width 74 height 8
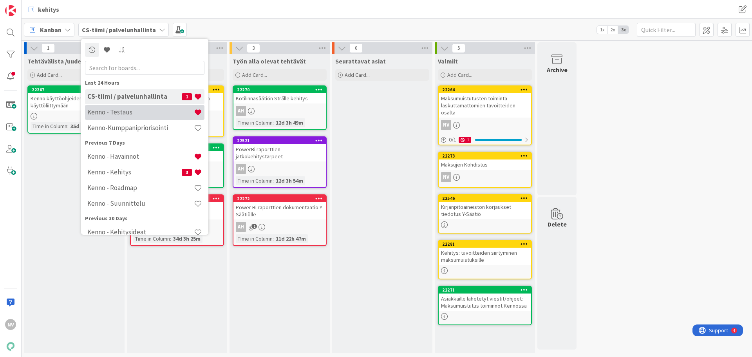
click at [136, 112] on h4 "Kenno - Testaus" at bounding box center [140, 112] width 107 height 8
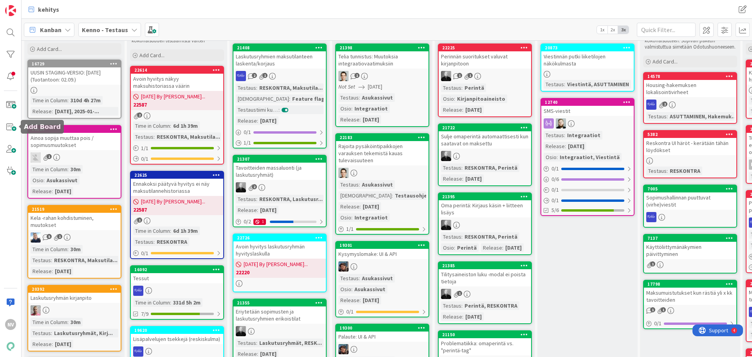
scroll to position [39, 0]
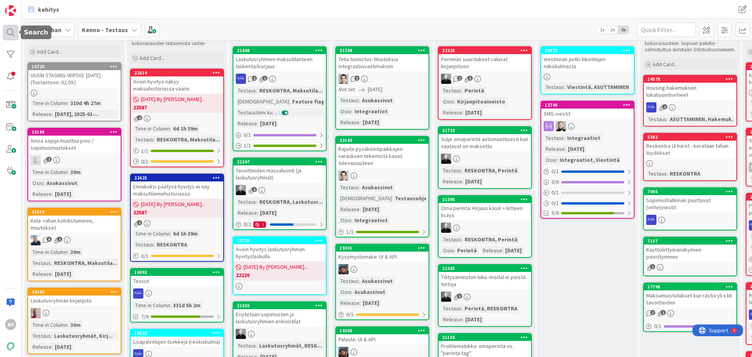
click at [15, 32] on div at bounding box center [11, 33] width 16 height 16
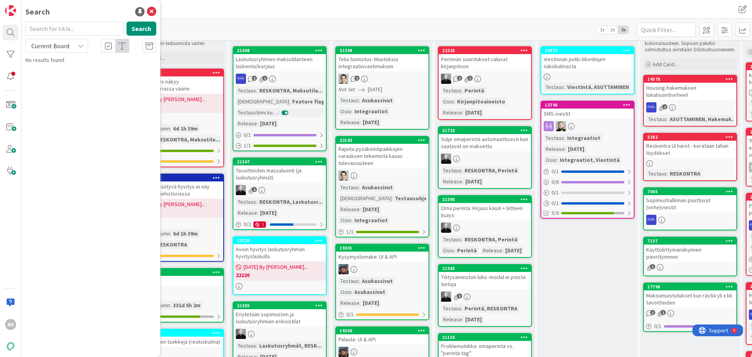
click at [79, 45] on icon at bounding box center [81, 46] width 6 height 6
click at [71, 79] on span "All Boards" at bounding box center [70, 78] width 81 height 12
click at [64, 27] on input "text" at bounding box center [74, 29] width 98 height 14
click at [105, 30] on input "text" at bounding box center [74, 29] width 98 height 14
click at [65, 30] on input "text" at bounding box center [74, 29] width 98 height 14
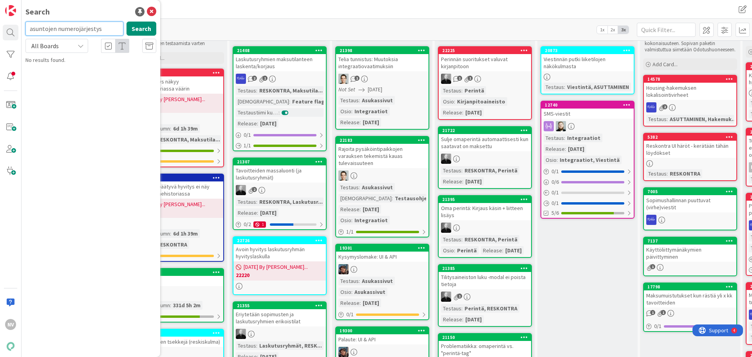
type input "asuntojen numerojärjestys"
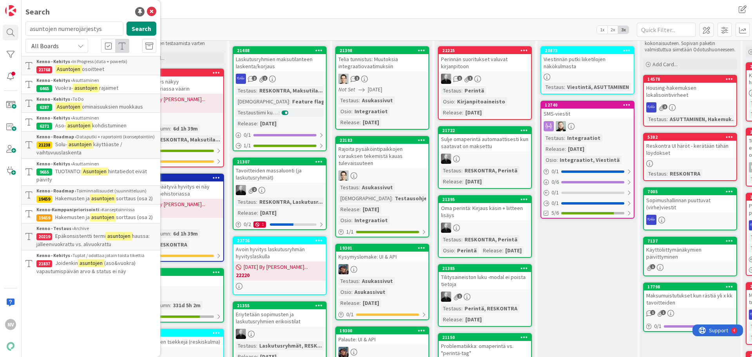
click at [102, 69] on span "osoitteet" at bounding box center [93, 68] width 22 height 7
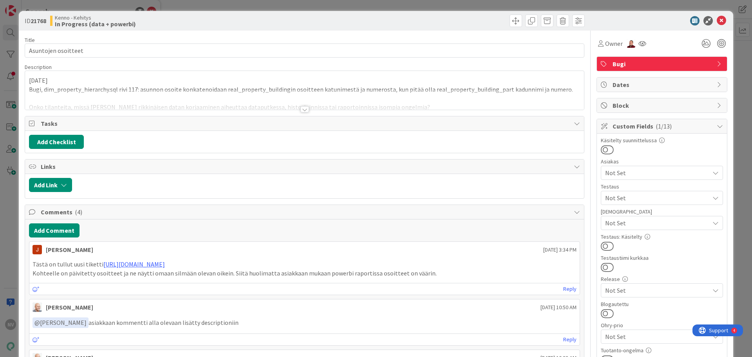
click at [303, 109] on div at bounding box center [304, 109] width 9 height 6
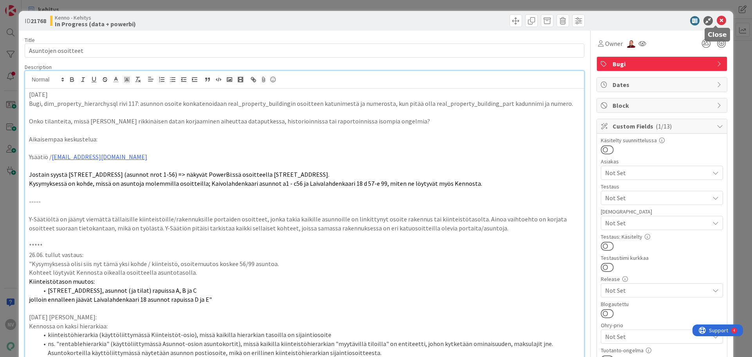
click at [717, 20] on icon at bounding box center [721, 20] width 9 height 9
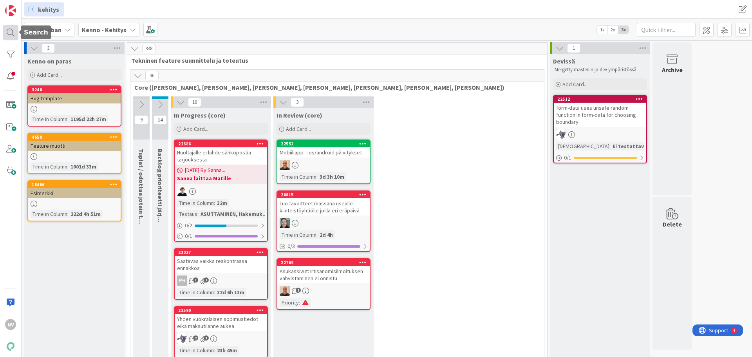
click at [10, 38] on div at bounding box center [11, 33] width 16 height 16
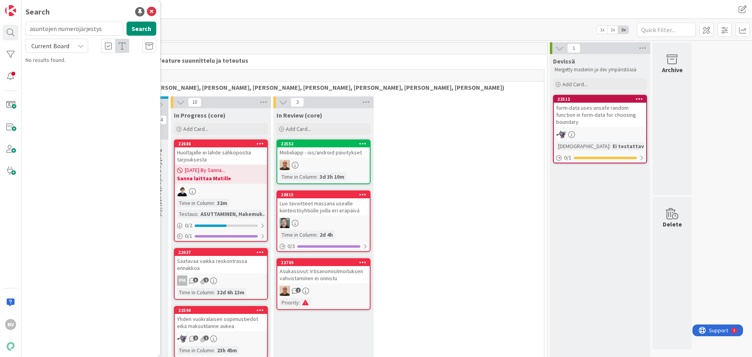
click at [80, 46] on icon at bounding box center [81, 46] width 6 height 6
click at [71, 76] on span "All Boards" at bounding box center [70, 78] width 81 height 12
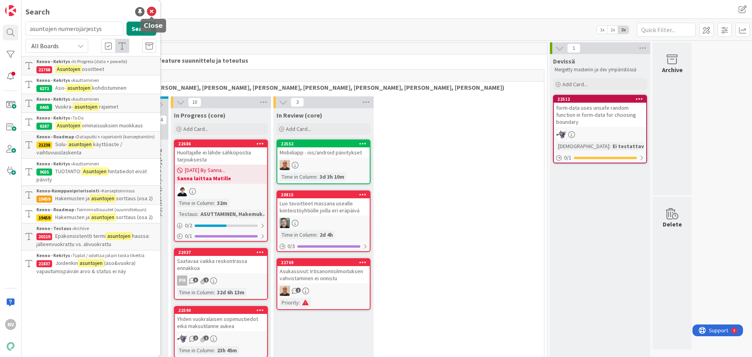
click at [152, 12] on icon at bounding box center [151, 11] width 9 height 9
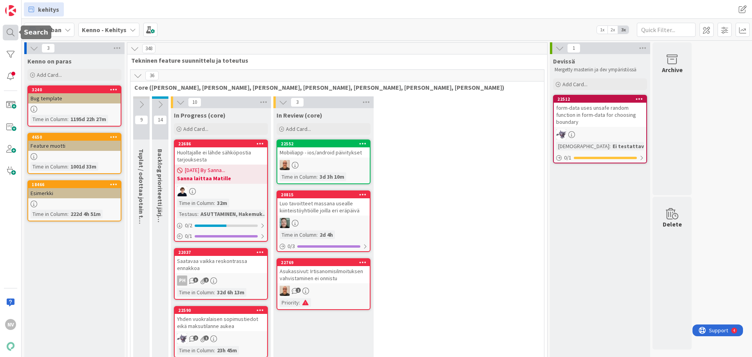
click at [7, 30] on div at bounding box center [11, 33] width 16 height 16
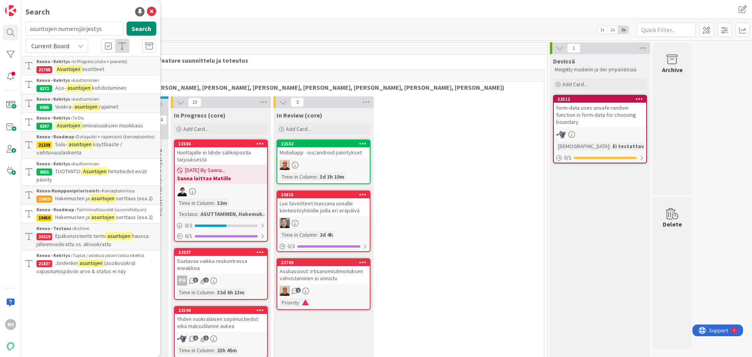
drag, startPoint x: 101, startPoint y: 28, endPoint x: 25, endPoint y: 29, distance: 76.7
click at [25, 30] on div "asuntojen numerojärjestys Search" at bounding box center [91, 30] width 140 height 17
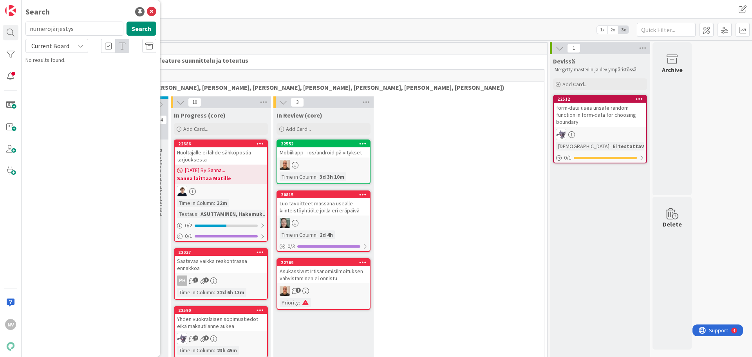
click at [81, 46] on icon at bounding box center [81, 46] width 6 height 6
click at [58, 80] on span "All Boards" at bounding box center [70, 78] width 81 height 12
drag, startPoint x: 88, startPoint y: 27, endPoint x: 43, endPoint y: 30, distance: 45.5
click at [61, 30] on input "numerojärjestys" at bounding box center [74, 29] width 98 height 14
click at [28, 29] on input "numerojärjestys" at bounding box center [74, 29] width 98 height 14
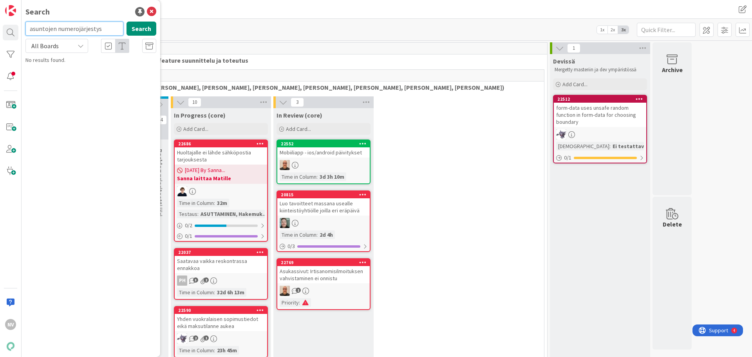
click at [105, 25] on input "asuntojen numerojärjestys" at bounding box center [74, 29] width 98 height 14
type input "asuntojen numerointi"
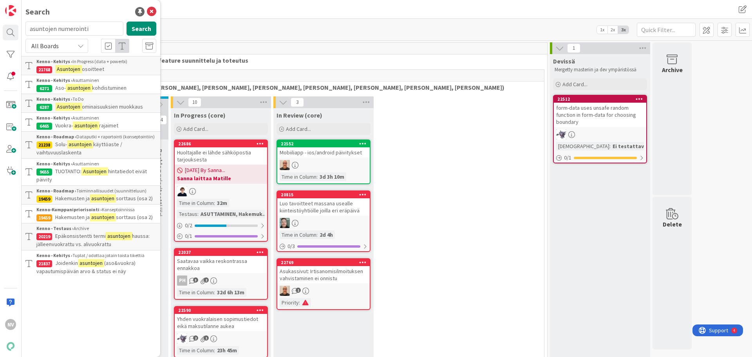
click at [87, 67] on span "osoitteet" at bounding box center [93, 68] width 22 height 7
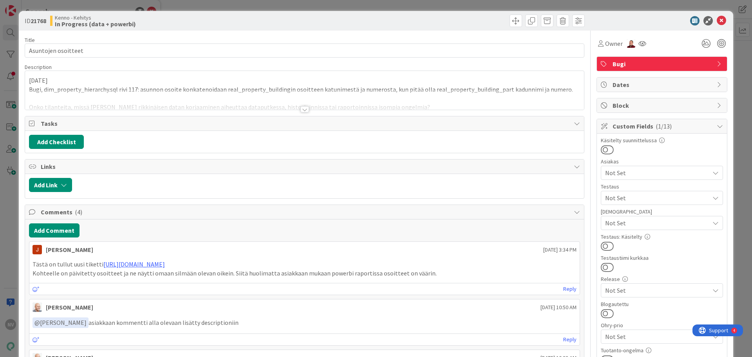
click at [300, 111] on div at bounding box center [304, 109] width 9 height 6
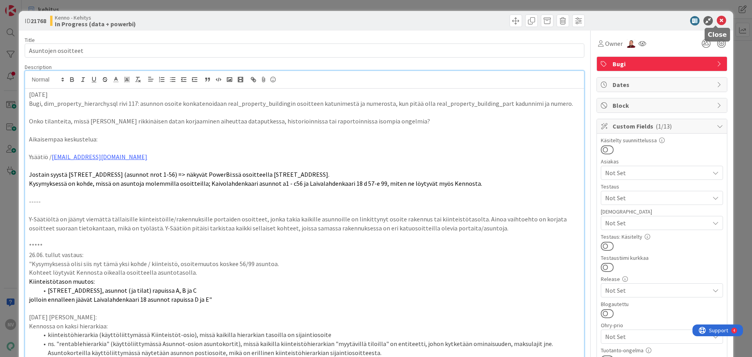
click at [717, 20] on icon at bounding box center [721, 20] width 9 height 9
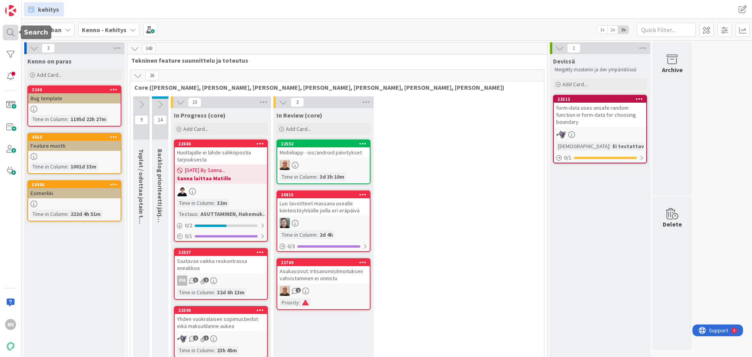
click at [11, 34] on div at bounding box center [11, 33] width 16 height 16
